Goal: Task Accomplishment & Management: Manage account settings

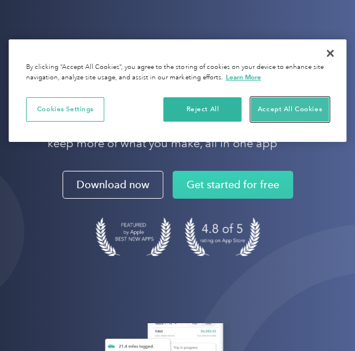
click at [284, 115] on button "Accept All Cookies" at bounding box center [290, 109] width 78 height 24
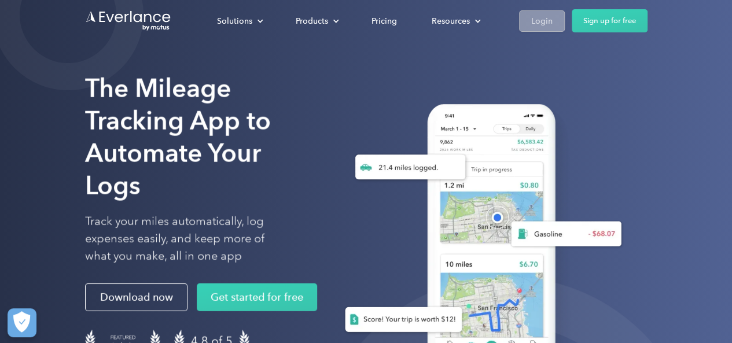
click at [354, 27] on div "Login" at bounding box center [541, 21] width 21 height 14
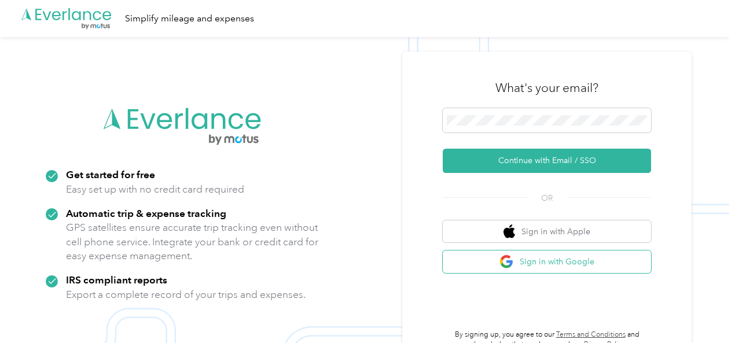
click at [606, 257] on button "Sign in with Google" at bounding box center [547, 262] width 208 height 23
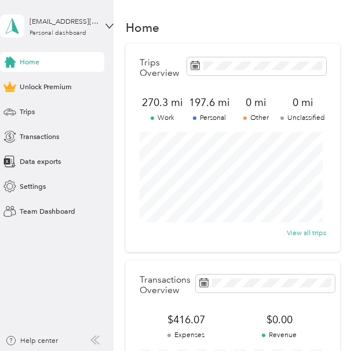
click at [285, 28] on div "Home" at bounding box center [233, 27] width 214 height 21
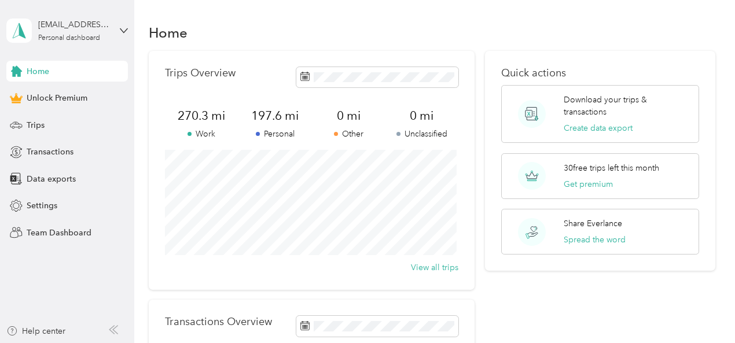
click at [290, 57] on div "Trips Overview 270.3 mi Work 197.6 mi Personal 0 mi Other 0 mi Unclassified Vie…" at bounding box center [312, 170] width 326 height 239
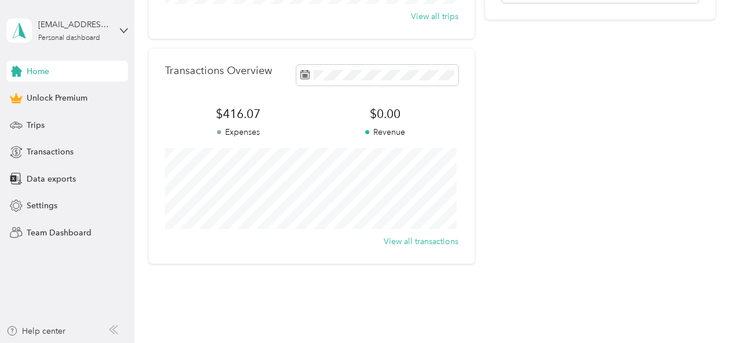
scroll to position [252, 0]
click at [357, 244] on button "View all transactions" at bounding box center [421, 241] width 75 height 12
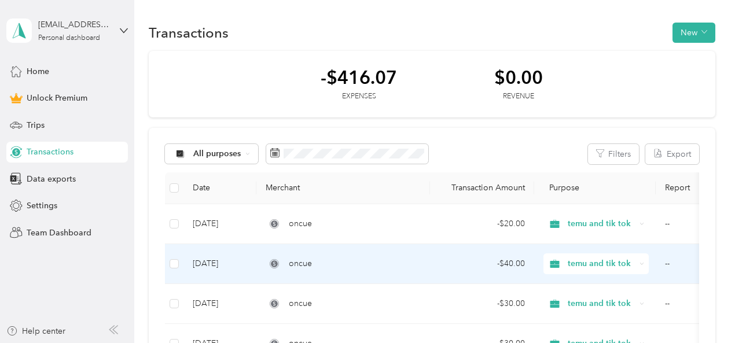
click at [357, 244] on td "oncue" at bounding box center [343, 264] width 174 height 40
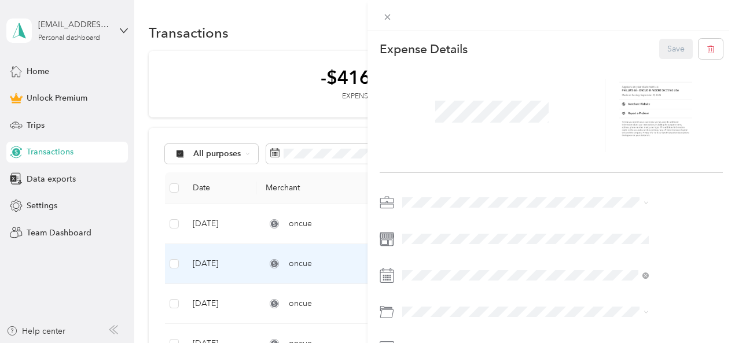
click at [337, 63] on div "This expense cannot be edited because it is either under review, approved, or p…" at bounding box center [367, 171] width 735 height 343
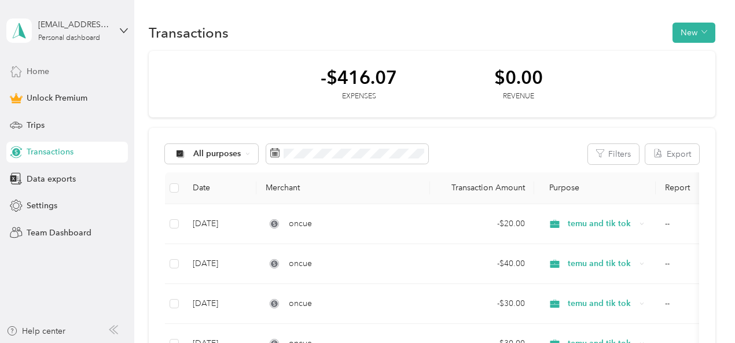
click at [67, 68] on div "Home" at bounding box center [66, 71] width 121 height 21
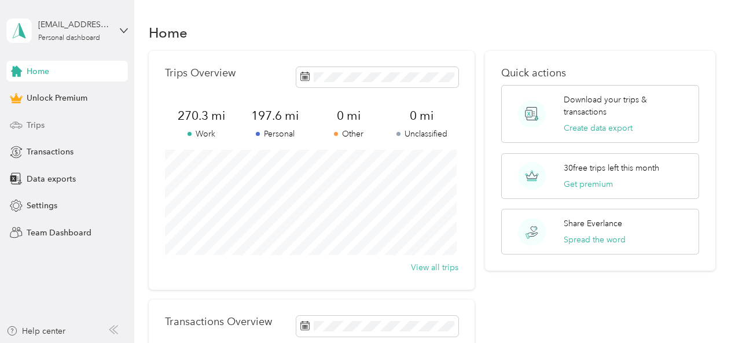
click at [48, 131] on div "Trips" at bounding box center [66, 125] width 121 height 21
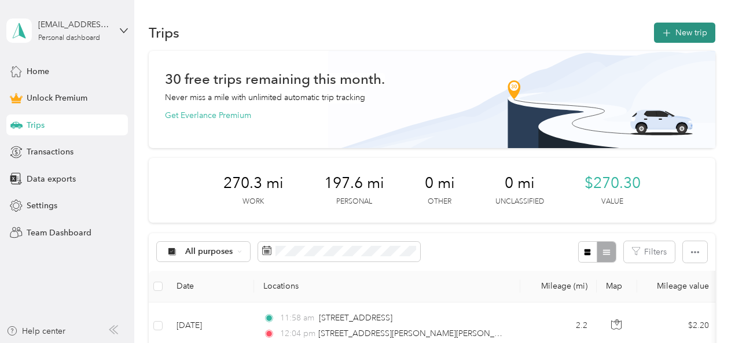
click at [357, 37] on button "New trip" at bounding box center [684, 33] width 61 height 20
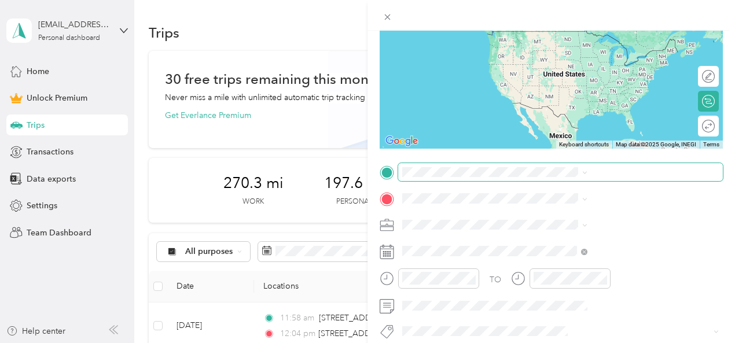
scroll to position [113, 0]
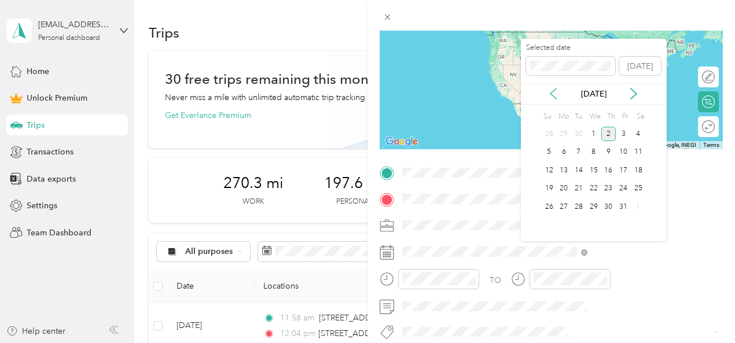
click at [357, 99] on icon at bounding box center [553, 94] width 12 height 12
click at [357, 208] on div "28" at bounding box center [549, 207] width 15 height 14
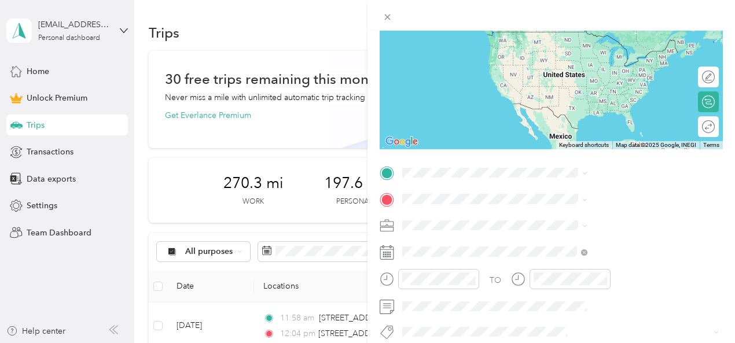
click at [357, 186] on div "TO Add photo" at bounding box center [551, 290] width 343 height 253
click at [357, 218] on span "Del City Oklahoma, United States" at bounding box center [625, 219] width 159 height 20
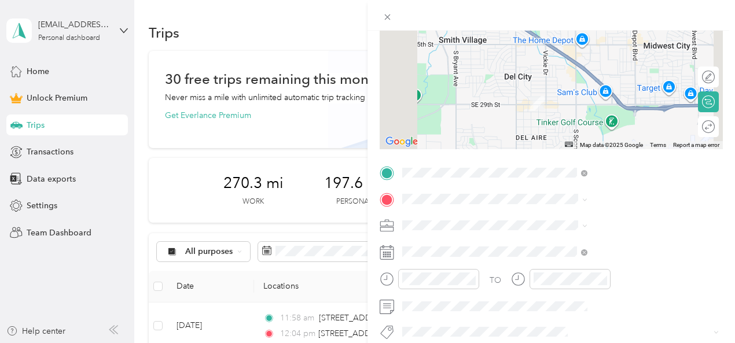
click at [357, 112] on div at bounding box center [551, 77] width 343 height 145
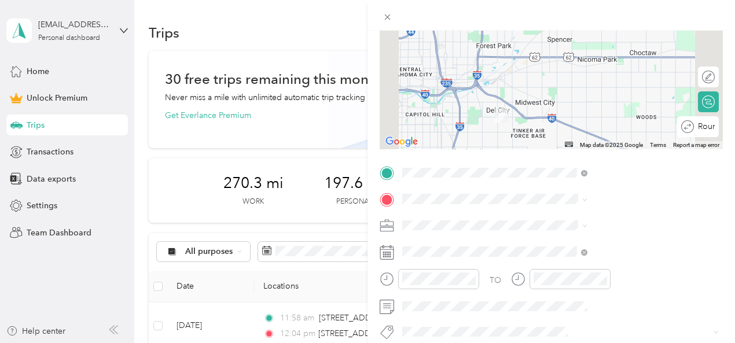
click at [357, 100] on div at bounding box center [551, 77] width 343 height 145
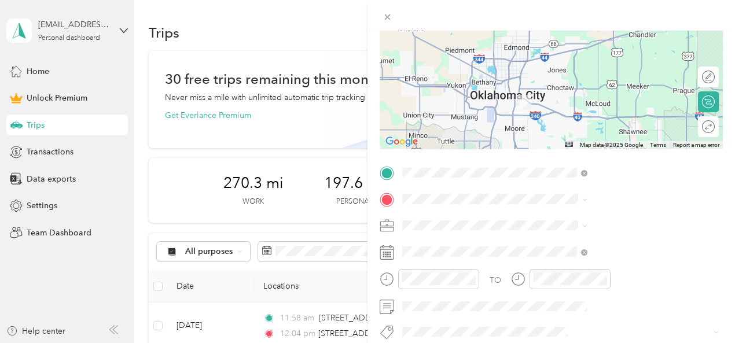
click at [357, 114] on div at bounding box center [551, 77] width 343 height 145
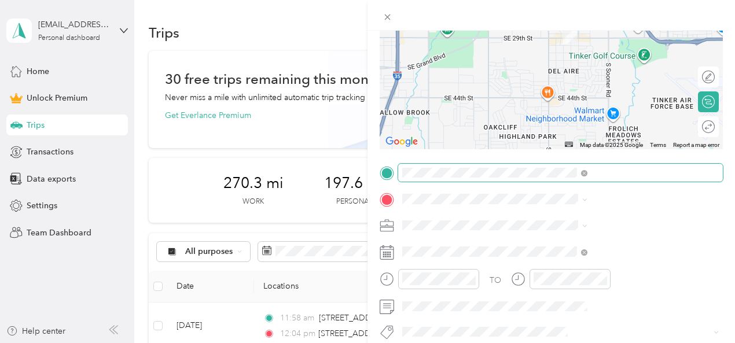
click at [357, 170] on div "New Trip Save This trip cannot be edited because it is either under review, app…" at bounding box center [551, 171] width 343 height 491
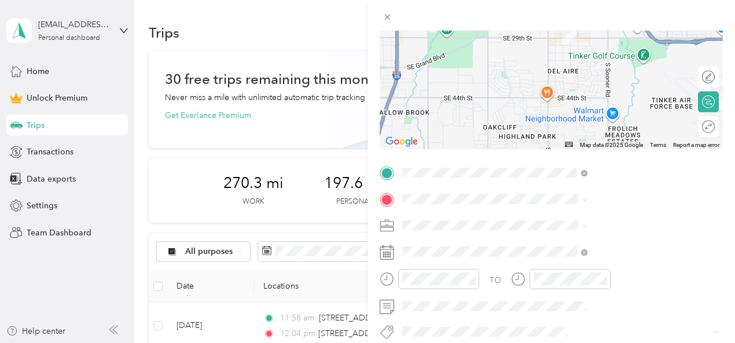
click at [357, 91] on div at bounding box center [551, 77] width 343 height 145
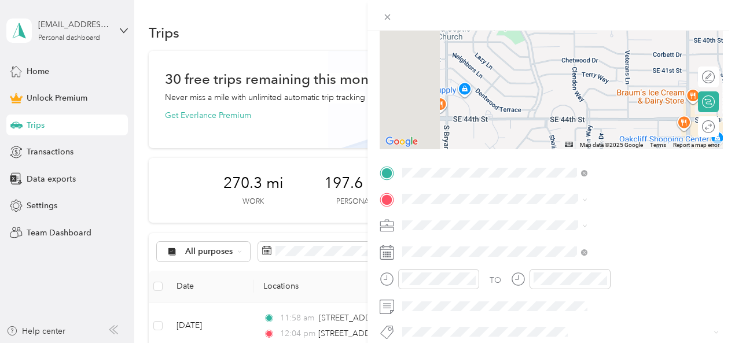
click at [357, 73] on div at bounding box center [551, 77] width 343 height 145
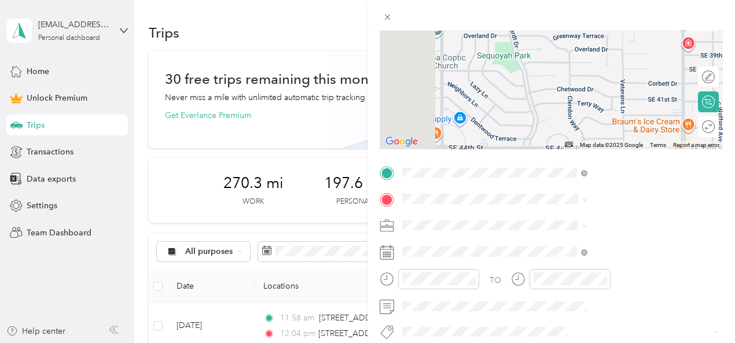
drag, startPoint x: 572, startPoint y: 73, endPoint x: 567, endPoint y: 105, distance: 31.6
click at [357, 105] on div at bounding box center [551, 77] width 343 height 145
click at [357, 79] on div at bounding box center [702, 77] width 24 height 12
click at [357, 99] on div at bounding box center [551, 77] width 343 height 145
click at [357, 108] on div at bounding box center [551, 77] width 343 height 145
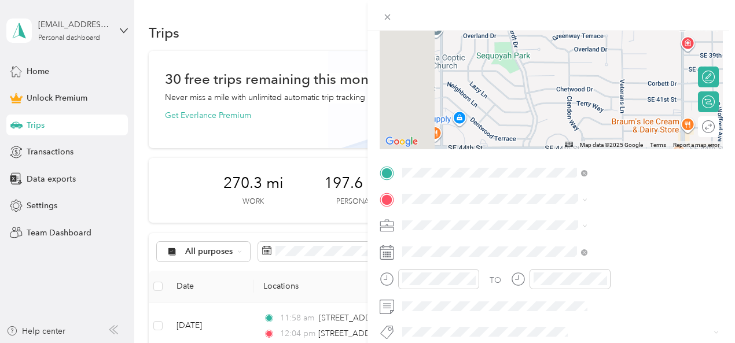
click at [357, 108] on div at bounding box center [551, 77] width 343 height 145
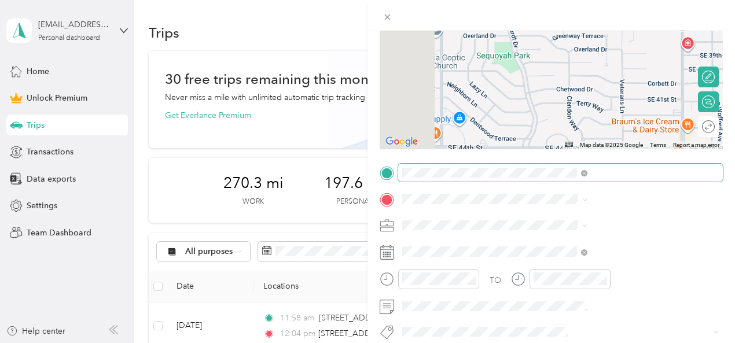
click at [357, 171] on span at bounding box center [560, 173] width 325 height 19
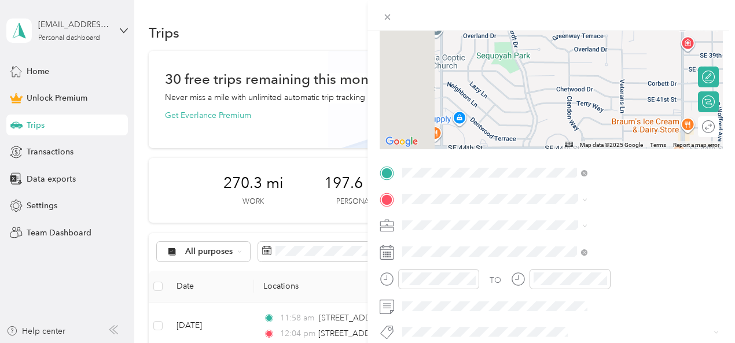
click at [357, 175] on icon at bounding box center [387, 173] width 10 height 10
click at [357, 17] on icon at bounding box center [387, 17] width 10 height 10
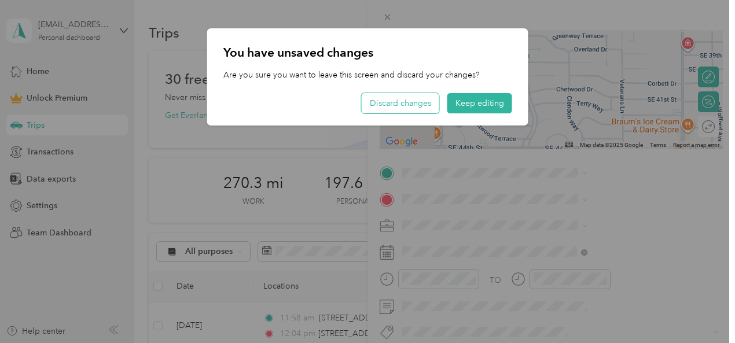
click at [357, 93] on button "Discard changes" at bounding box center [401, 103] width 78 height 20
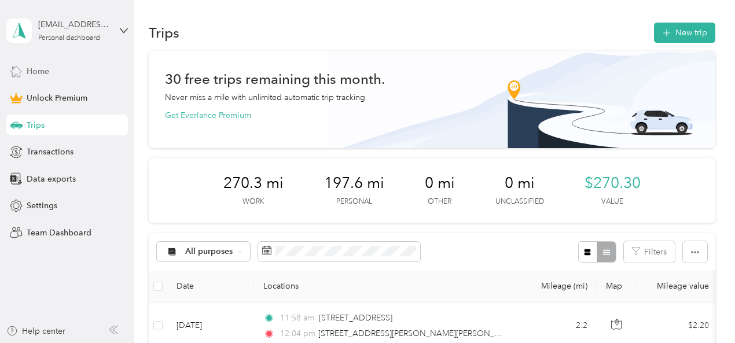
click at [50, 71] on div "Home" at bounding box center [66, 71] width 121 height 21
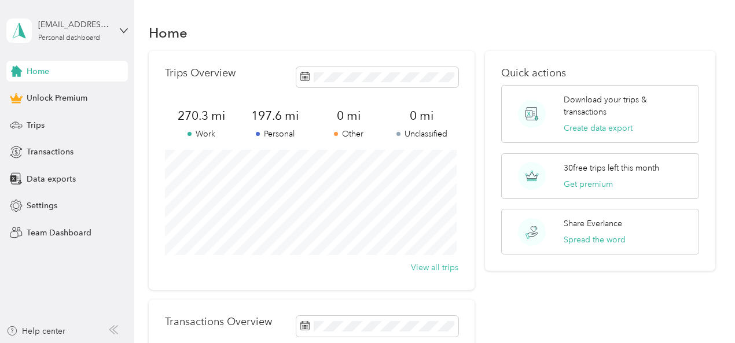
scroll to position [1, 0]
click at [357, 116] on div "Download your trips & transactions Create data export" at bounding box center [600, 113] width 198 height 58
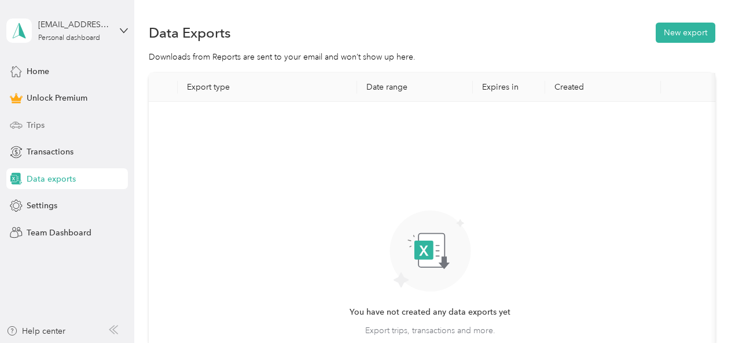
click at [32, 123] on span "Trips" at bounding box center [36, 125] width 18 height 12
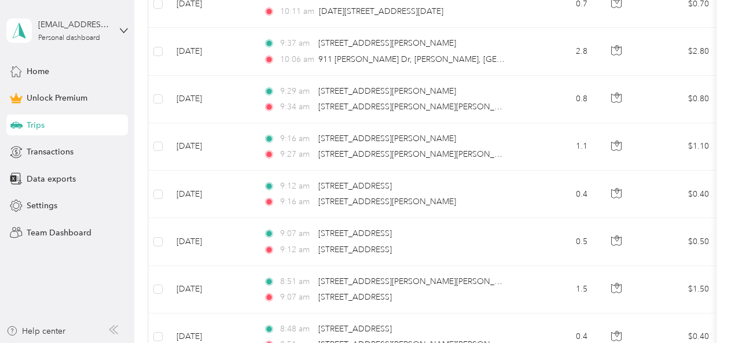
scroll to position [1277, 0]
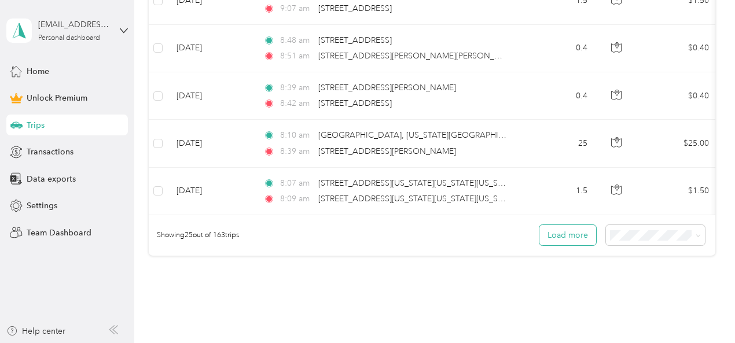
click at [357, 238] on button "Load more" at bounding box center [567, 235] width 57 height 20
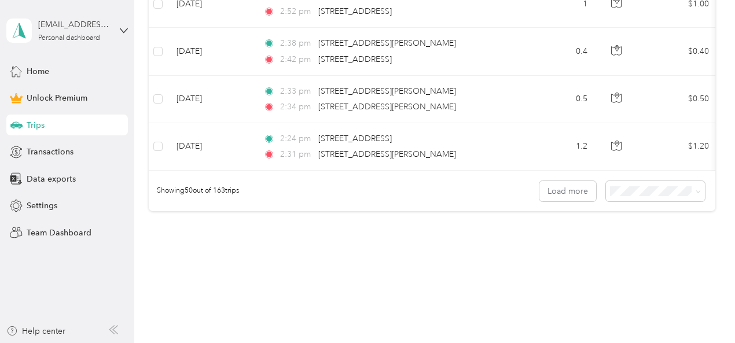
scroll to position [2536, 0]
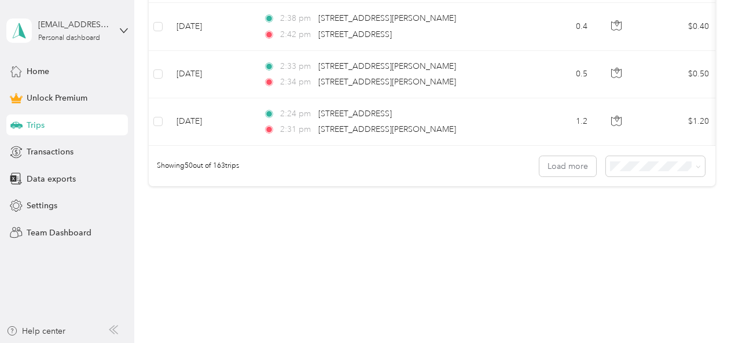
click at [357, 178] on div "Showing 50 out of 163 trips Load more" at bounding box center [432, 166] width 566 height 40
click at [357, 170] on button "Load more" at bounding box center [567, 166] width 57 height 20
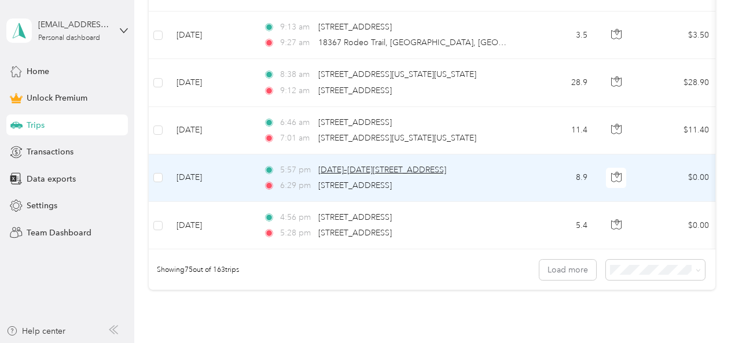
scroll to position [3620, 0]
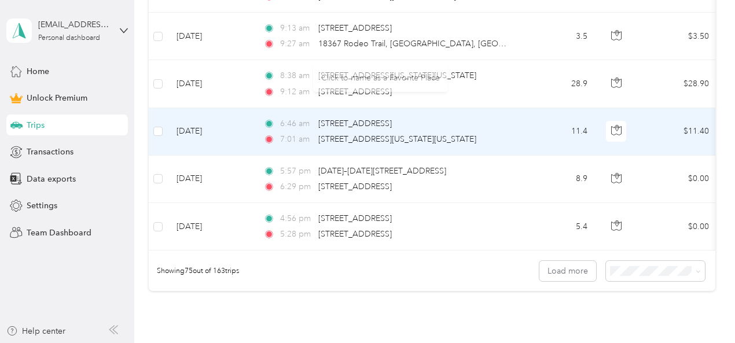
click at [357, 117] on div "6:46 am 3340 Greenbrier Terr, Del City, OK 7:01 am 1001 Enterprise Ave, Central…" at bounding box center [384, 131] width 243 height 28
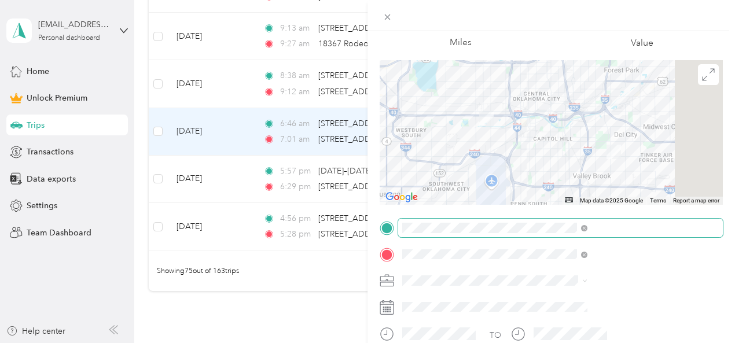
scroll to position [77, 0]
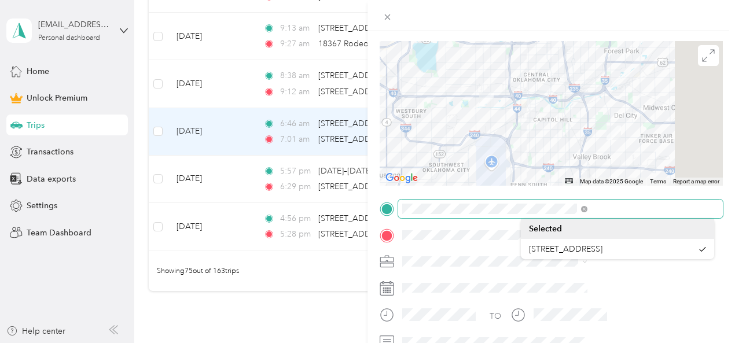
click at [357, 219] on div "Trip details Save This trip cannot be edited because it is either under review,…" at bounding box center [367, 171] width 735 height 343
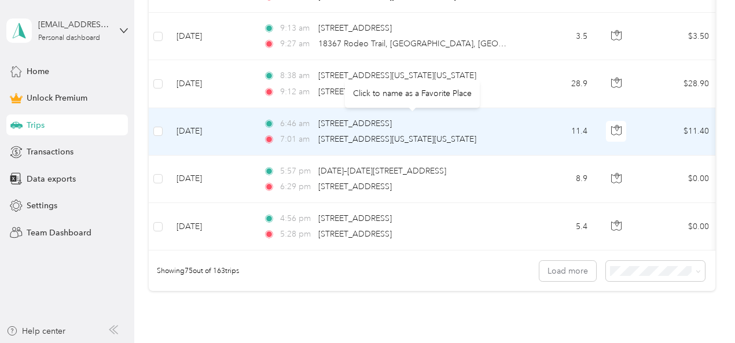
click at [357, 117] on div "6:46 am 3340 Greenbrier Terr, Del City, OK" at bounding box center [384, 123] width 243 height 13
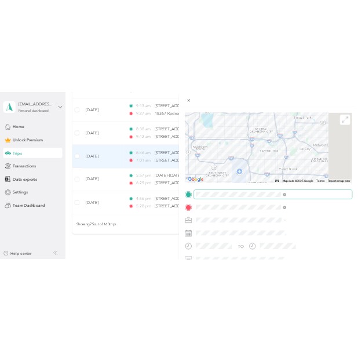
scroll to position [75, 1]
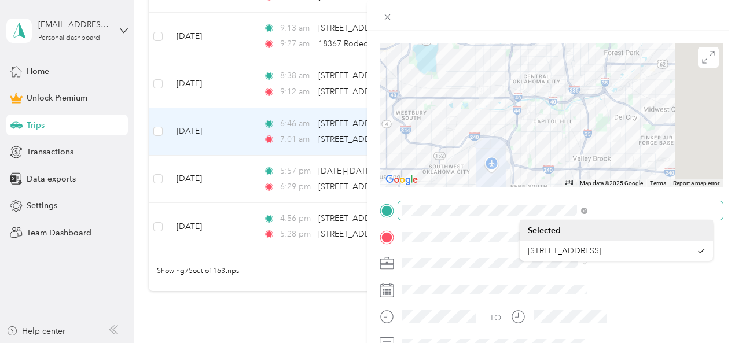
click at [357, 216] on div at bounding box center [551, 210] width 343 height 19
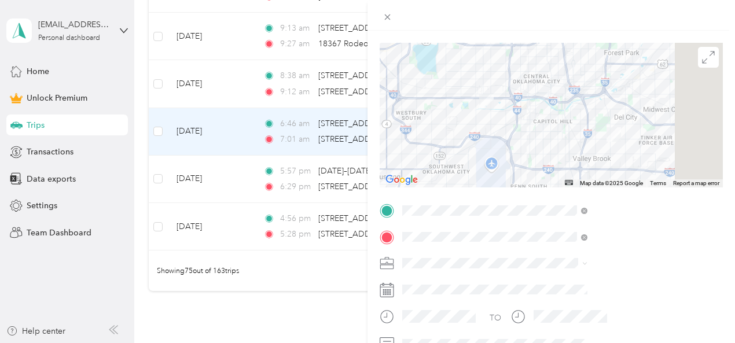
click at [357, 288] on div at bounding box center [560, 290] width 325 height 19
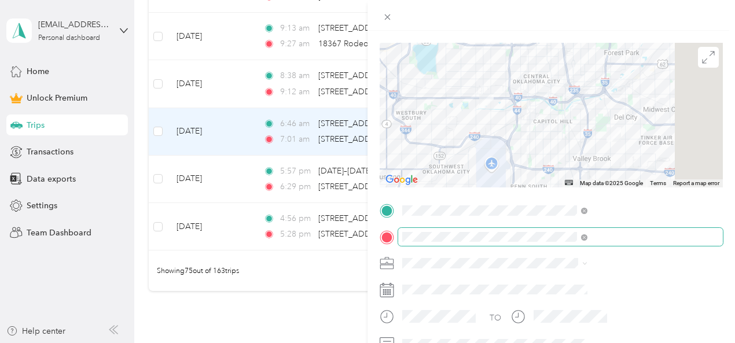
click at [357, 245] on span at bounding box center [560, 237] width 325 height 19
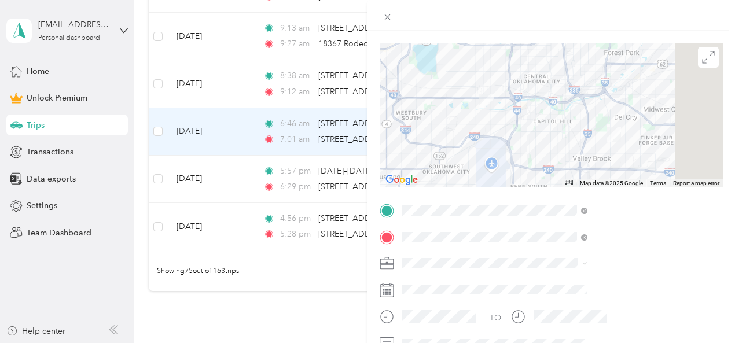
drag, startPoint x: 522, startPoint y: 237, endPoint x: 638, endPoint y: 253, distance: 116.3
click at [357, 253] on div "TO Add photo" at bounding box center [551, 327] width 343 height 253
copy div
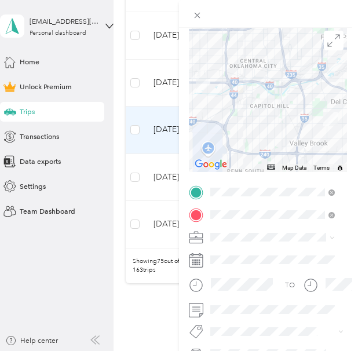
scroll to position [65, 0]
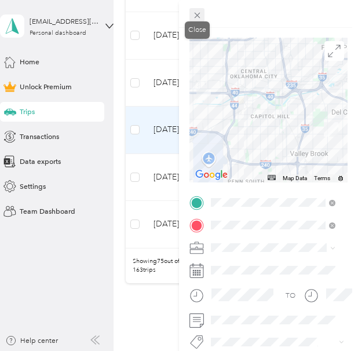
click at [197, 19] on icon at bounding box center [197, 15] width 10 height 10
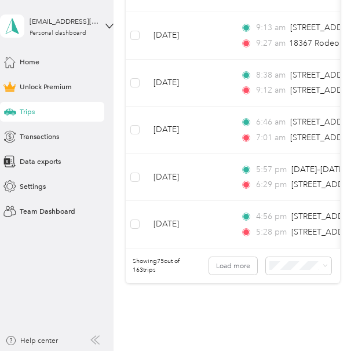
click at [32, 107] on span "Trips" at bounding box center [27, 111] width 15 height 10
click at [69, 117] on div "Trips" at bounding box center [52, 112] width 104 height 20
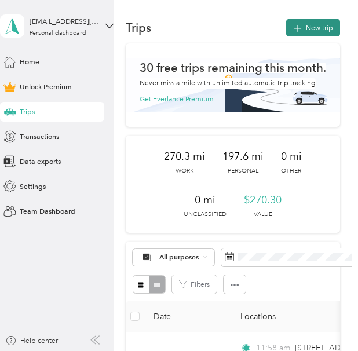
click at [315, 33] on button "New trip" at bounding box center [313, 27] width 54 height 17
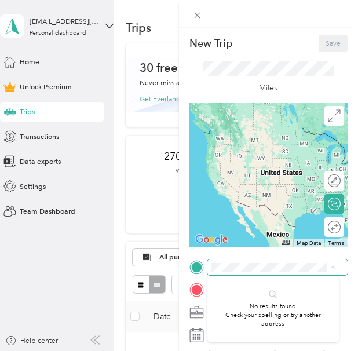
scroll to position [81, 0]
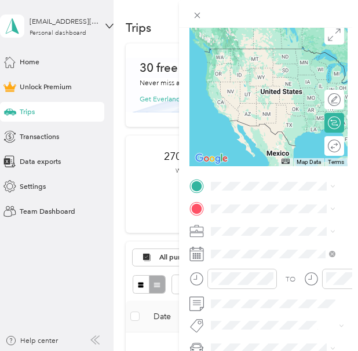
click at [345, 220] on form "New Trip Save This trip cannot be edited because it is either under review, app…" at bounding box center [268, 177] width 179 height 446
click at [269, 213] on span at bounding box center [277, 209] width 140 height 16
click at [264, 102] on div "1001 Enterprise Avenue Oklahoma City, Oklahoma 73128, United States" at bounding box center [272, 91] width 117 height 21
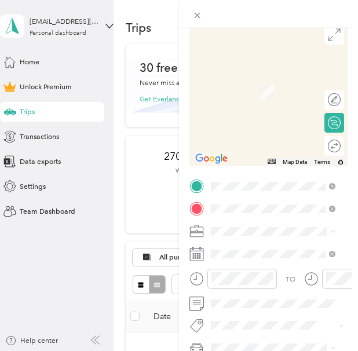
click at [274, 227] on span "3340 Greenbrier Terrace Del City, Oklahoma 73115, United States" at bounding box center [281, 225] width 101 height 17
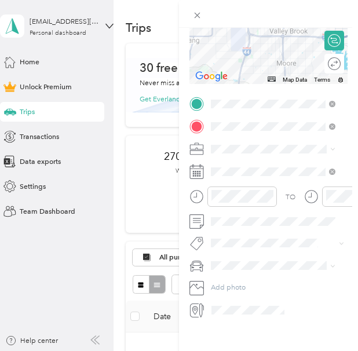
scroll to position [164, 0]
click at [246, 195] on div "temu and tik tok" at bounding box center [272, 198] width 117 height 10
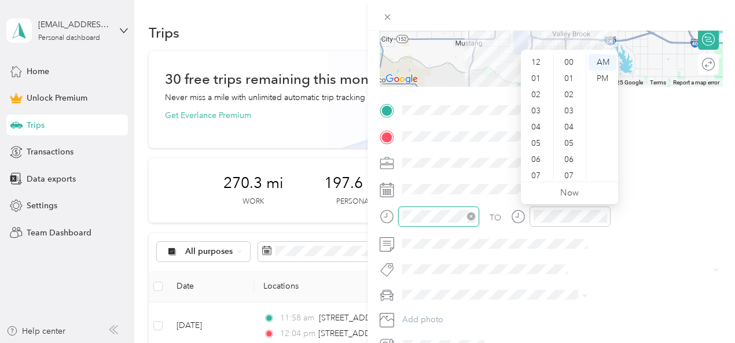
scroll to position [69, 0]
click at [357, 89] on div "06" at bounding box center [537, 90] width 28 height 16
click at [357, 105] on div "45" at bounding box center [570, 110] width 28 height 16
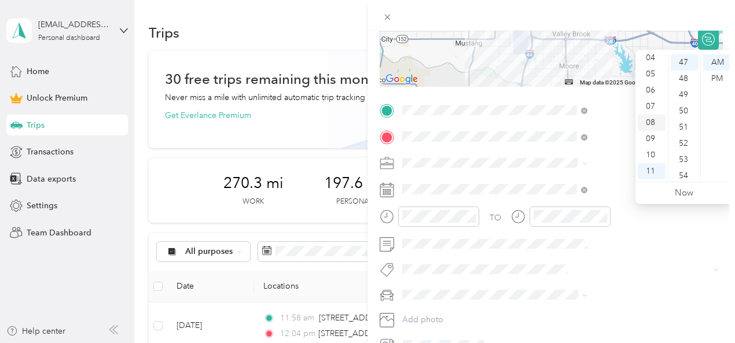
click at [357, 117] on div "08" at bounding box center [652, 123] width 28 height 16
click at [357, 106] on div "24" at bounding box center [685, 106] width 28 height 16
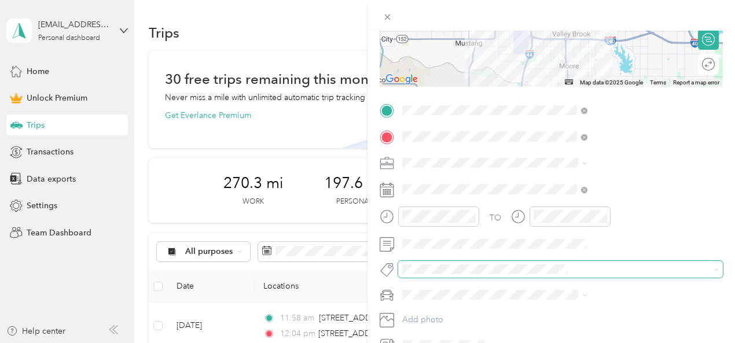
click at [357, 261] on span at bounding box center [560, 269] width 325 height 16
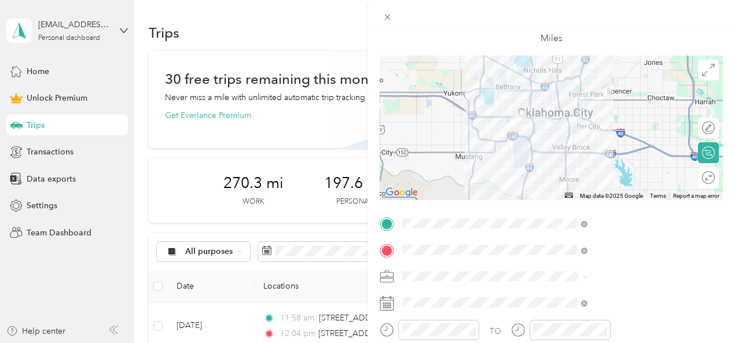
scroll to position [0, 6]
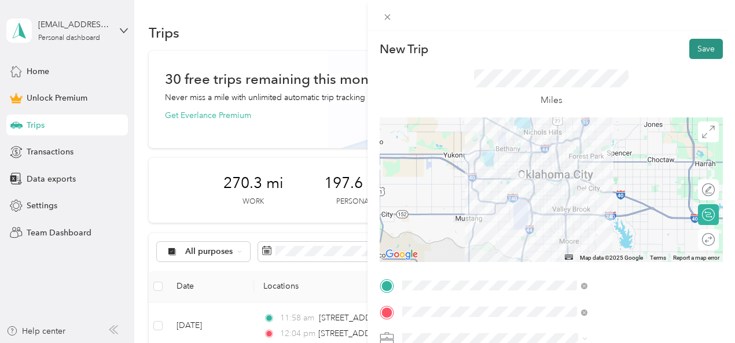
click at [357, 47] on button "Save" at bounding box center [706, 49] width 34 height 20
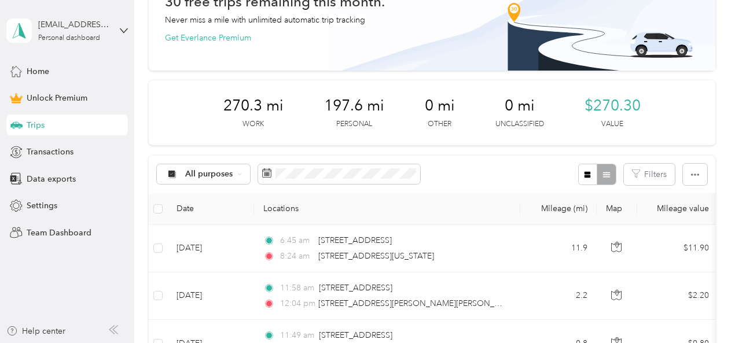
scroll to position [78, 0]
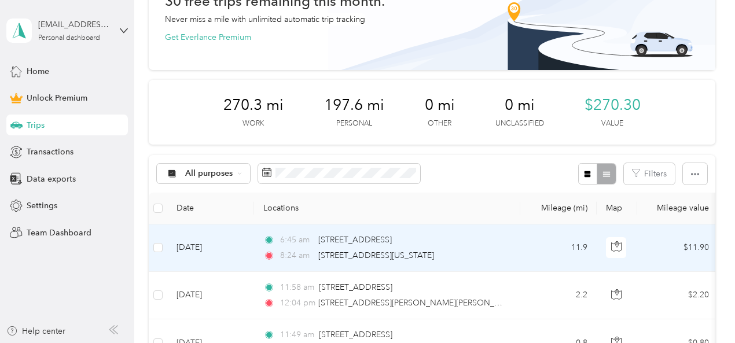
click at [279, 240] on div "6:45 am 3340 Greenbrier Terrace, Del City" at bounding box center [384, 240] width 243 height 13
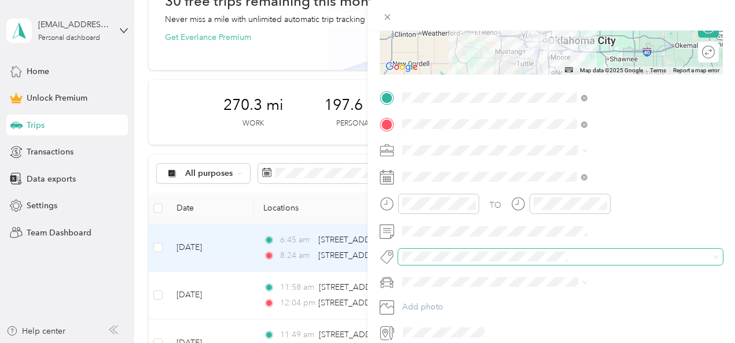
scroll to position [189, 0]
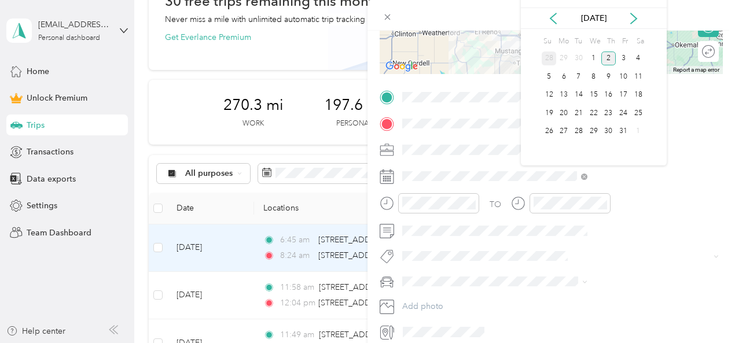
click at [357, 51] on div "28" at bounding box center [549, 58] width 15 height 14
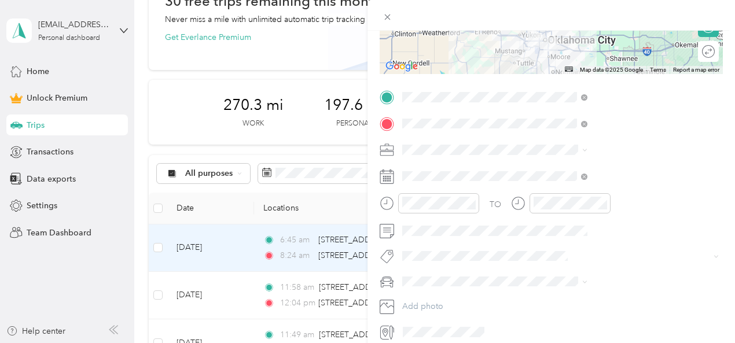
scroll to position [237, 0]
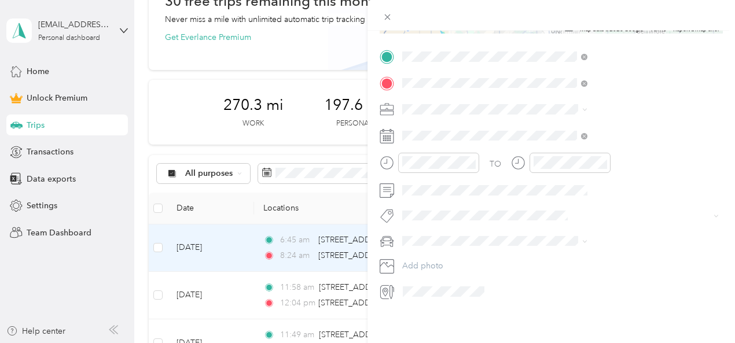
click at [357, 109] on form "Trip details Save This trip cannot be edited because it is either under review,…" at bounding box center [550, 55] width 367 height 491
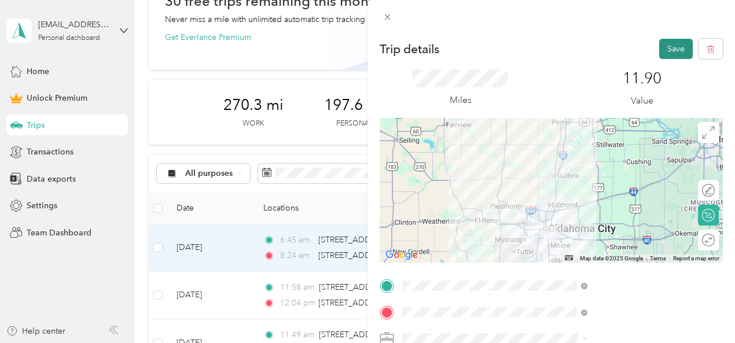
click at [357, 41] on button "Save" at bounding box center [676, 49] width 34 height 20
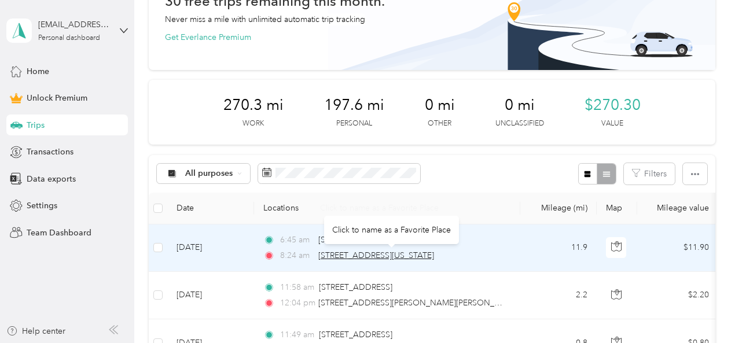
click at [357, 256] on span "1001 Enterprise Avenue, Oklahoma City" at bounding box center [376, 256] width 116 height 10
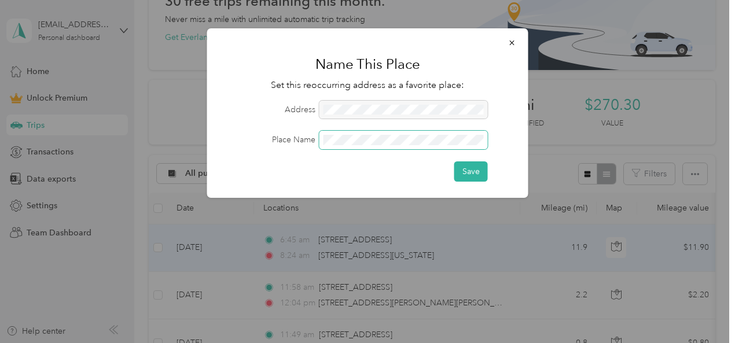
click at [357, 161] on button "Save" at bounding box center [471, 171] width 34 height 20
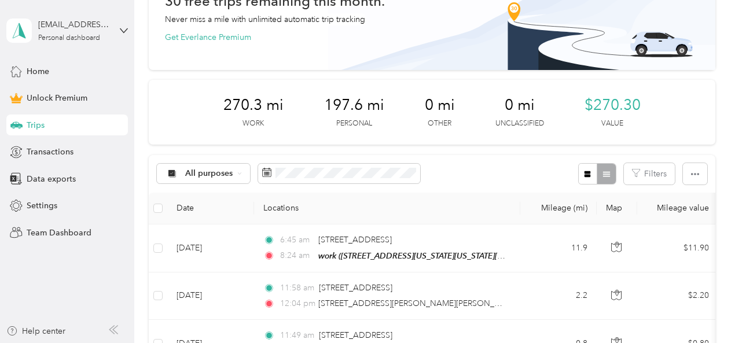
click at [84, 123] on div "Trips" at bounding box center [66, 125] width 121 height 21
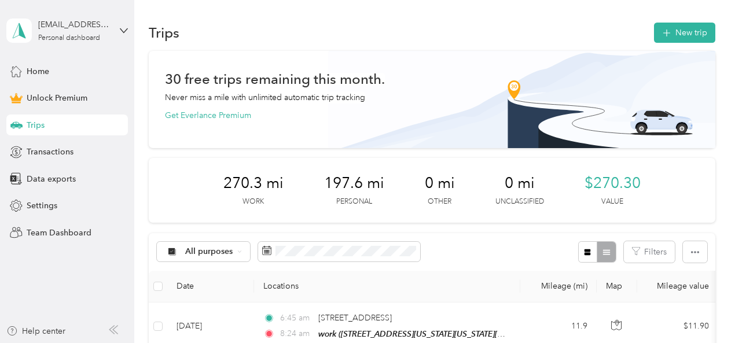
click at [357, 25] on button "New trip" at bounding box center [684, 33] width 61 height 20
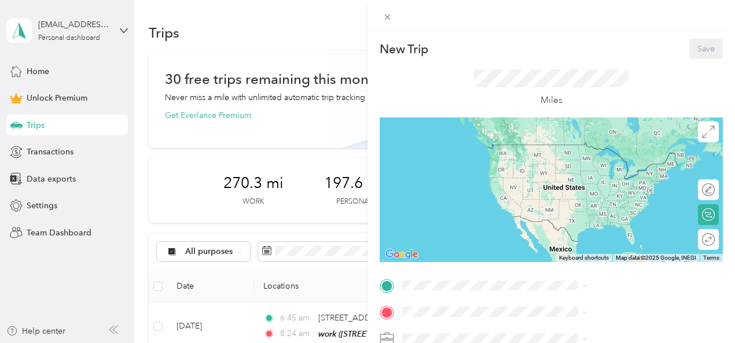
click at [357, 233] on div "work 1001 Enterprise Avenue, Oklahoma City, 73128, Oklahoma City, Oklahoma, Uni…" at bounding box center [625, 237] width 159 height 36
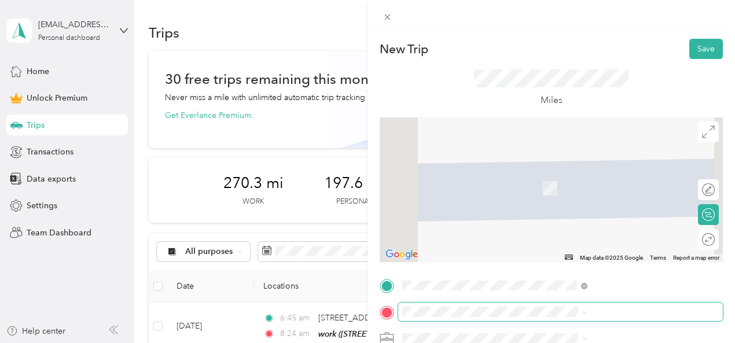
click at [357, 319] on span at bounding box center [560, 312] width 325 height 19
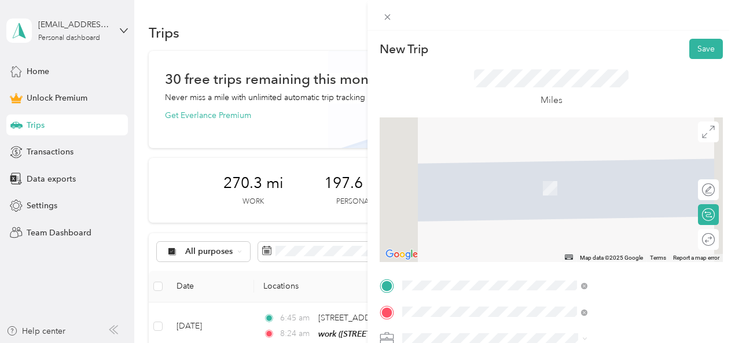
click at [357, 209] on div "409 Northwest 12th Avenue Norman, Oklahoma 73072, United States" at bounding box center [617, 216] width 177 height 16
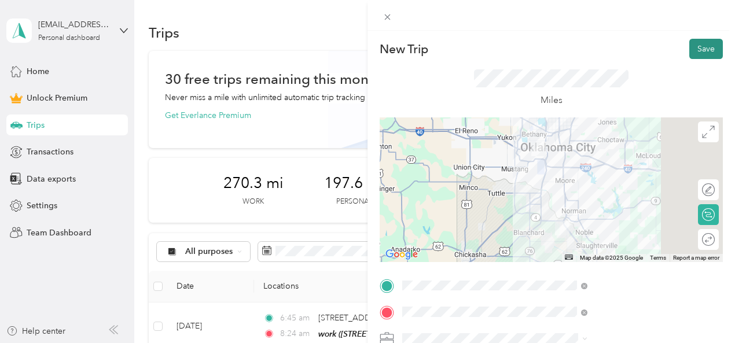
click at [357, 42] on button "Save" at bounding box center [706, 49] width 34 height 20
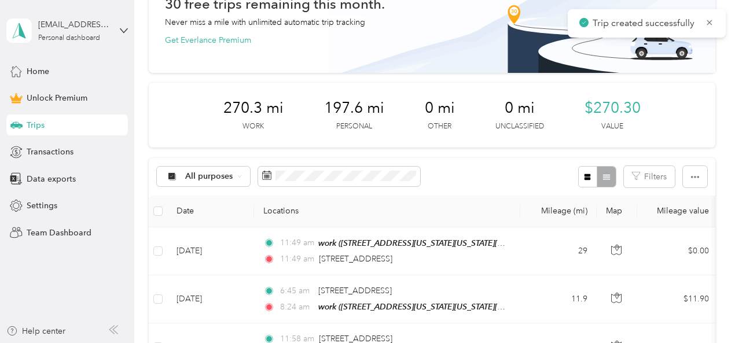
scroll to position [76, 0]
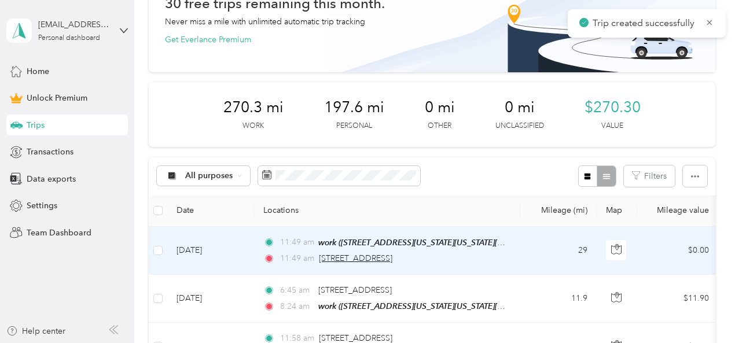
click at [357, 260] on span "409 Northwest 12th Avenue, Norman" at bounding box center [355, 258] width 73 height 10
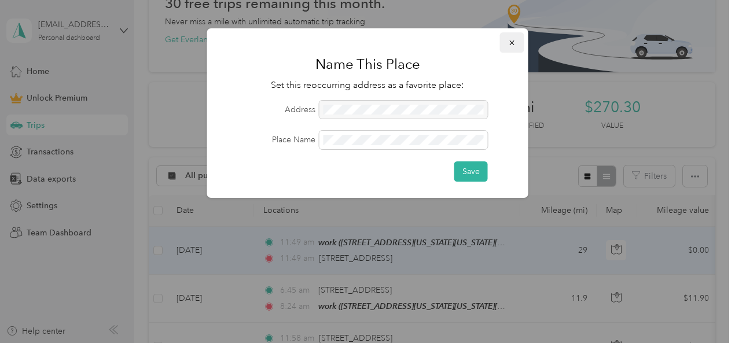
click at [357, 41] on button "button" at bounding box center [512, 42] width 24 height 20
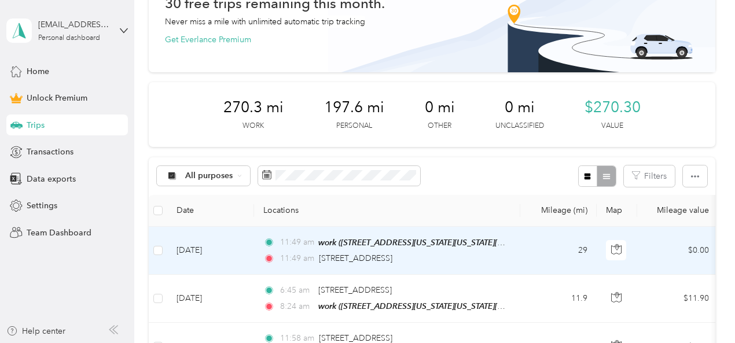
click at [357, 256] on div "11:49 am 409 Northwest 12th Avenue, Norman" at bounding box center [384, 258] width 243 height 13
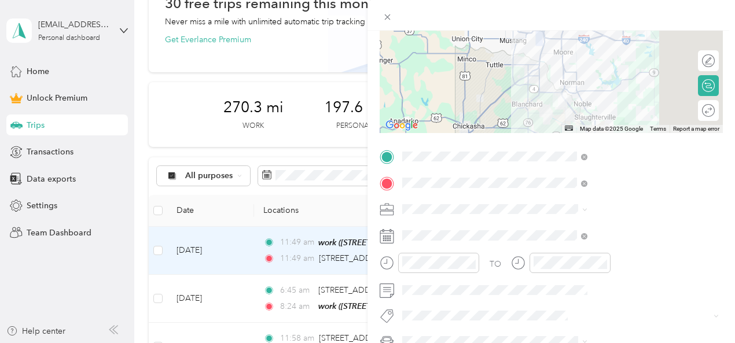
scroll to position [130, 0]
click at [357, 200] on span at bounding box center [560, 209] width 325 height 19
click at [357, 92] on ol "Work Personal temu and tik tok Other Charity Medical Moving Commute" at bounding box center [617, 112] width 193 height 162
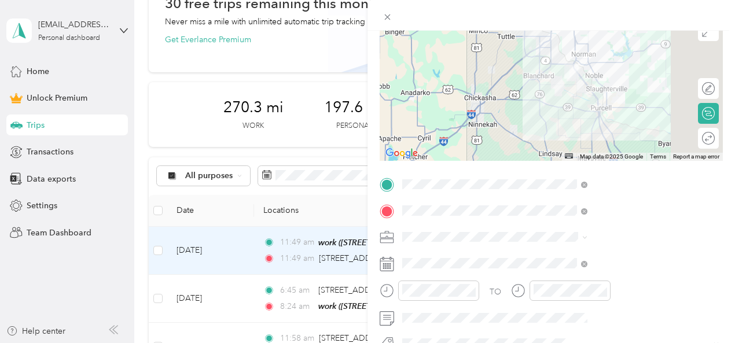
scroll to position [102, 0]
click at [357, 118] on li "temu and tik tok" at bounding box center [617, 111] width 193 height 20
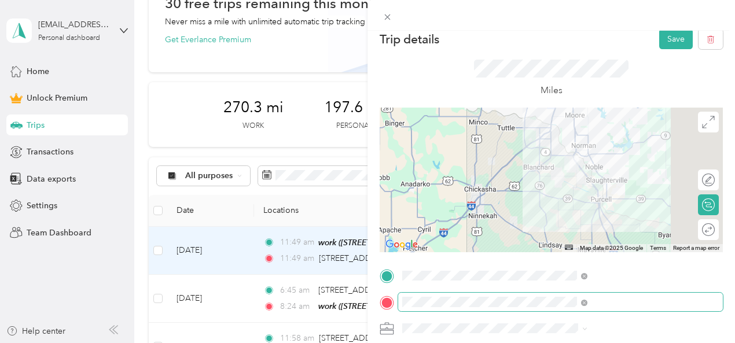
scroll to position [0, 0]
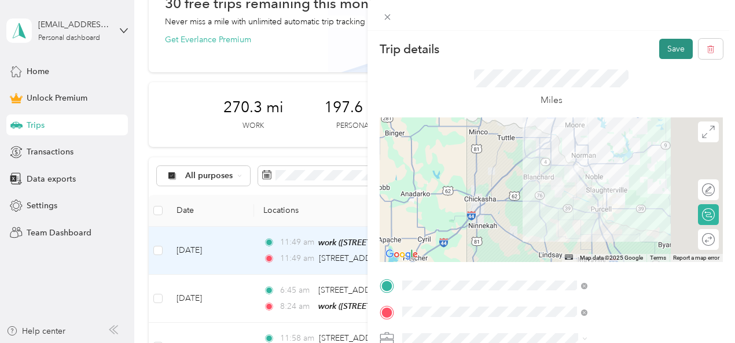
click at [357, 49] on button "Save" at bounding box center [676, 49] width 34 height 20
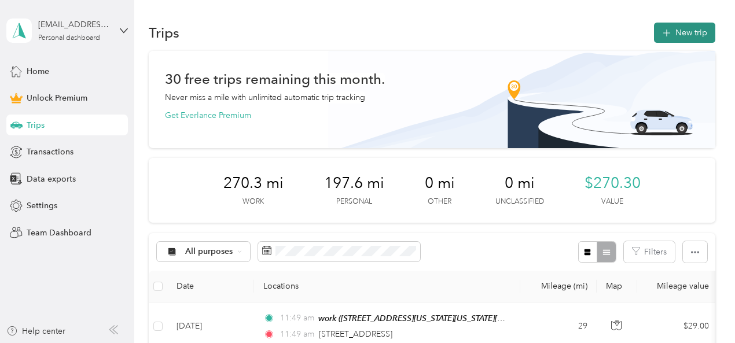
click at [357, 39] on button "New trip" at bounding box center [684, 33] width 61 height 20
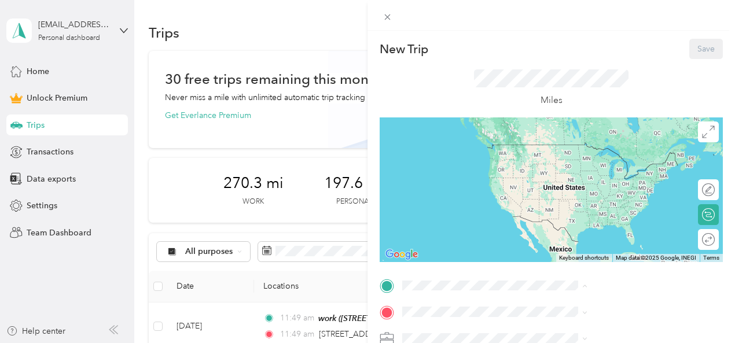
click at [357, 244] on div "work 1001 Enterprise Avenue, Oklahoma City, 73128, Oklahoma City, Oklahoma, Uni…" at bounding box center [625, 238] width 159 height 36
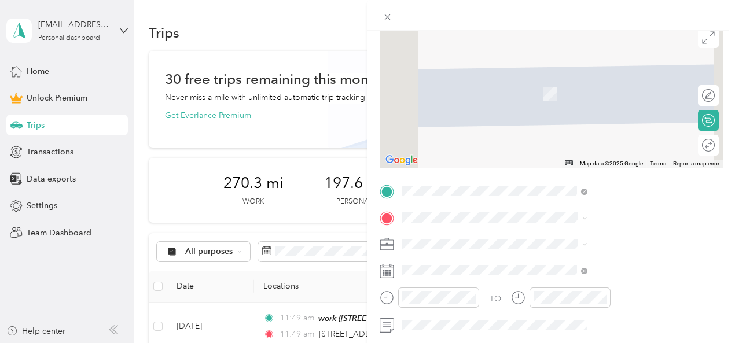
scroll to position [95, 0]
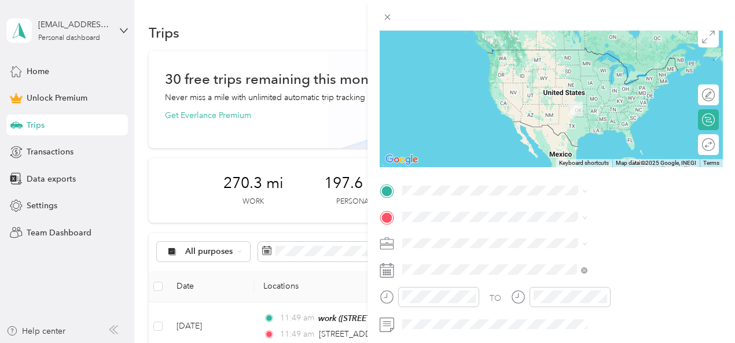
click at [357, 43] on div "409 Northwest 12th Avenue Norman, Oklahoma 73072, United States" at bounding box center [617, 47] width 177 height 16
click at [357, 43] on span "409 Northwest 12th Avenue Norman, Oklahoma 73072, United States" at bounding box center [604, 46] width 116 height 10
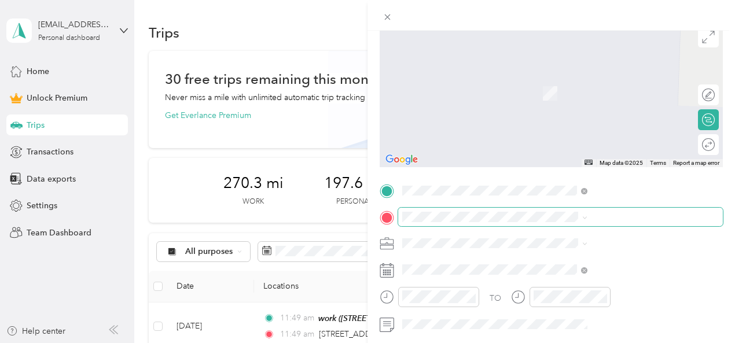
click at [357, 223] on span at bounding box center [560, 217] width 325 height 19
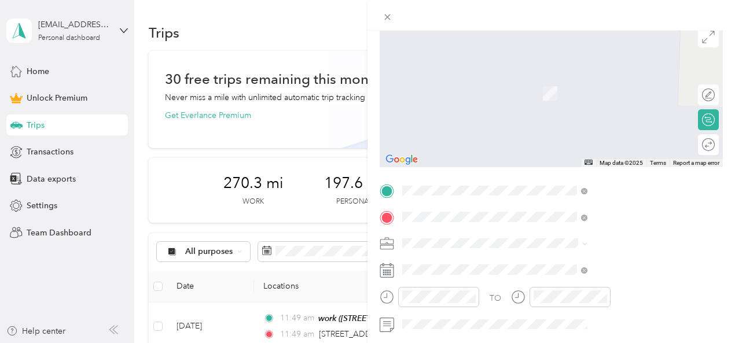
click at [357, 82] on span "3931 SE 55th Pl Norman, Oklahoma 73072, United States" at bounding box center [604, 76] width 116 height 10
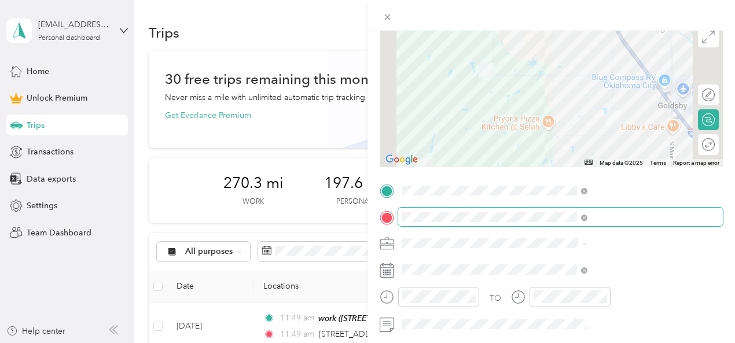
drag, startPoint x: 522, startPoint y: 216, endPoint x: 608, endPoint y: 224, distance: 86.0
click at [357, 224] on span at bounding box center [560, 217] width 325 height 19
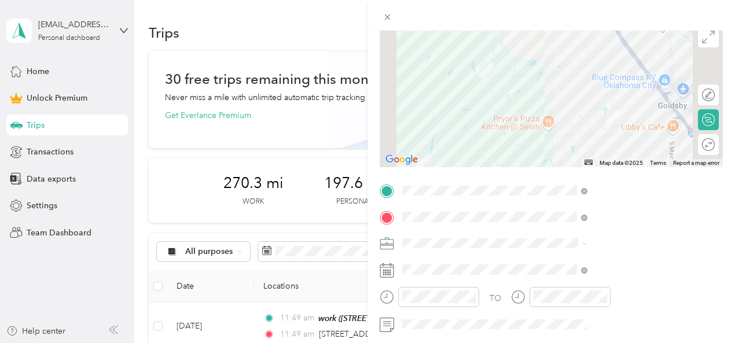
drag, startPoint x: 524, startPoint y: 215, endPoint x: 610, endPoint y: 229, distance: 87.2
click at [357, 229] on div "TO Add photo" at bounding box center [551, 308] width 343 height 253
copy div
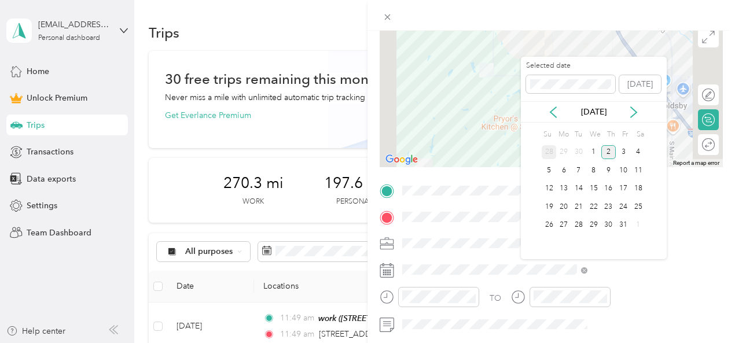
click at [357, 152] on div "28" at bounding box center [549, 152] width 15 height 14
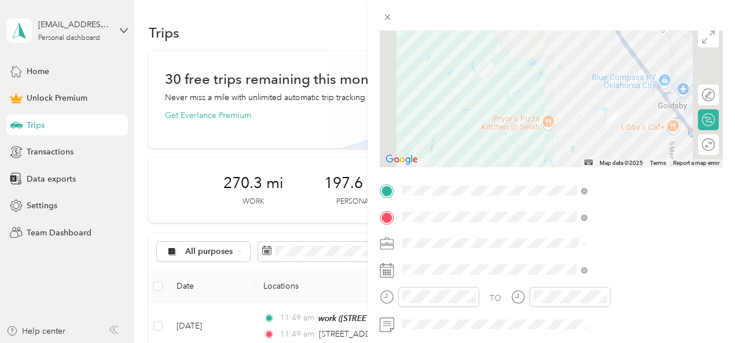
click at [357, 124] on li "temu and tik tok" at bounding box center [617, 122] width 193 height 20
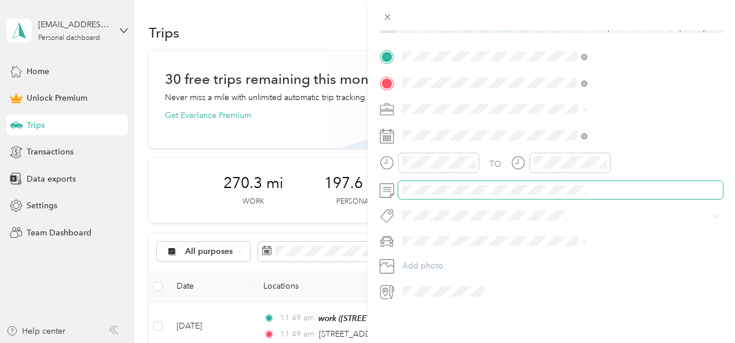
scroll to position [0, 0]
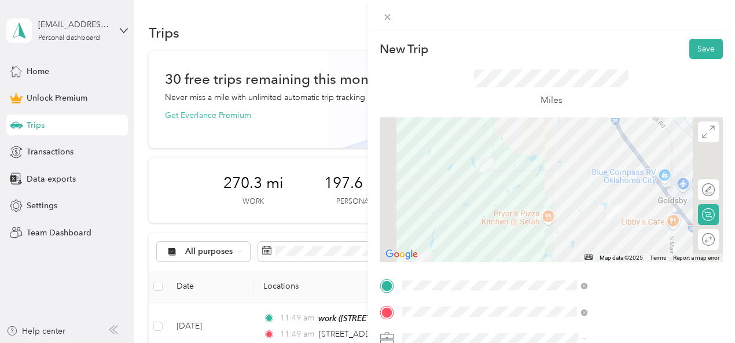
click at [357, 62] on div "Miles" at bounding box center [551, 88] width 343 height 58
click at [357, 52] on button "Save" at bounding box center [706, 49] width 34 height 20
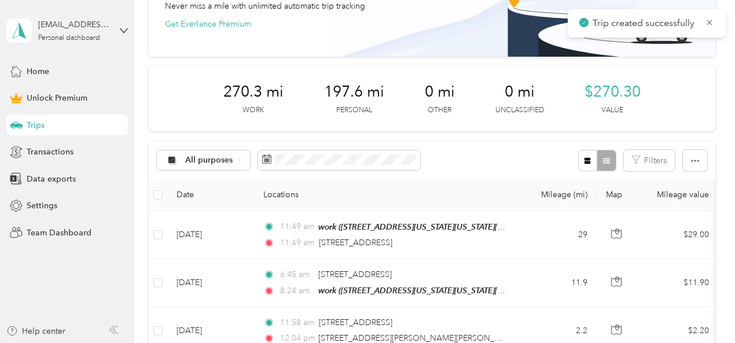
scroll to position [98, 0]
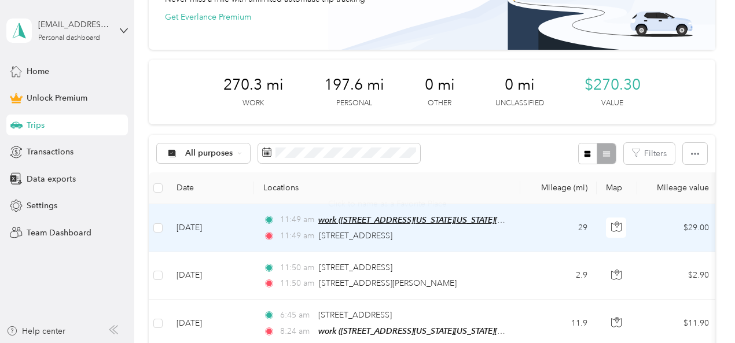
click at [318, 219] on span "work (1001 Enterprise Avenue, Oklahoma City, Oklahoma City, Oklahoma)" at bounding box center [427, 220] width 219 height 10
click at [242, 227] on td "Oct 2, 2025" at bounding box center [210, 228] width 87 height 48
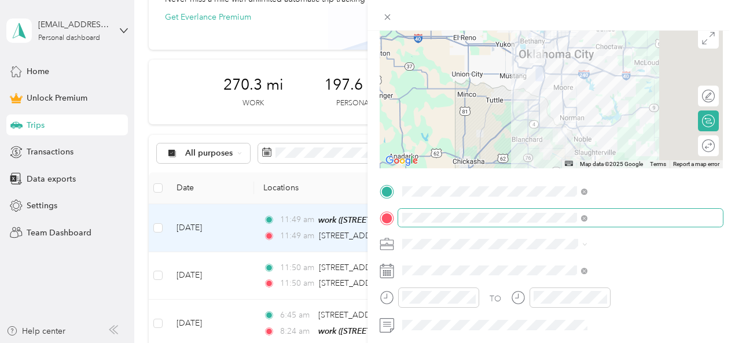
scroll to position [95, 0]
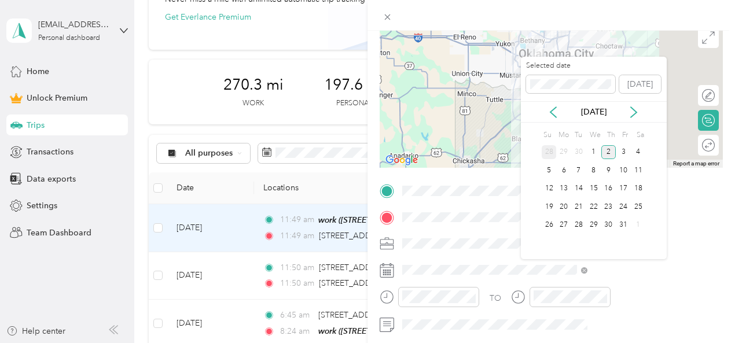
click at [357, 149] on div "28" at bounding box center [549, 152] width 15 height 14
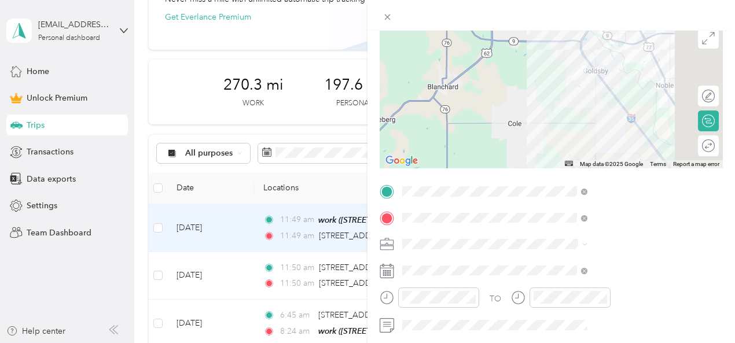
scroll to position [0, 0]
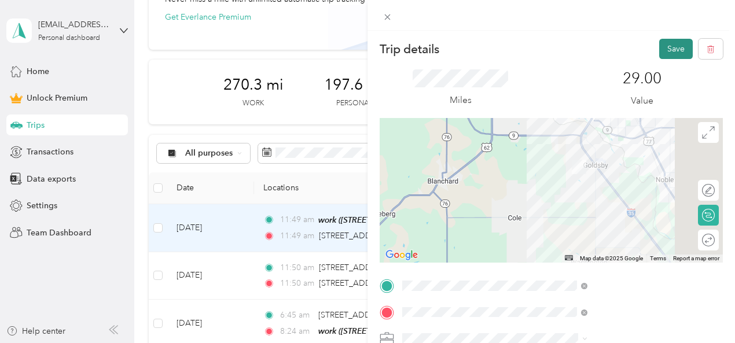
click at [357, 49] on button "Save" at bounding box center [676, 49] width 34 height 20
